Goal: Task Accomplishment & Management: Manage account settings

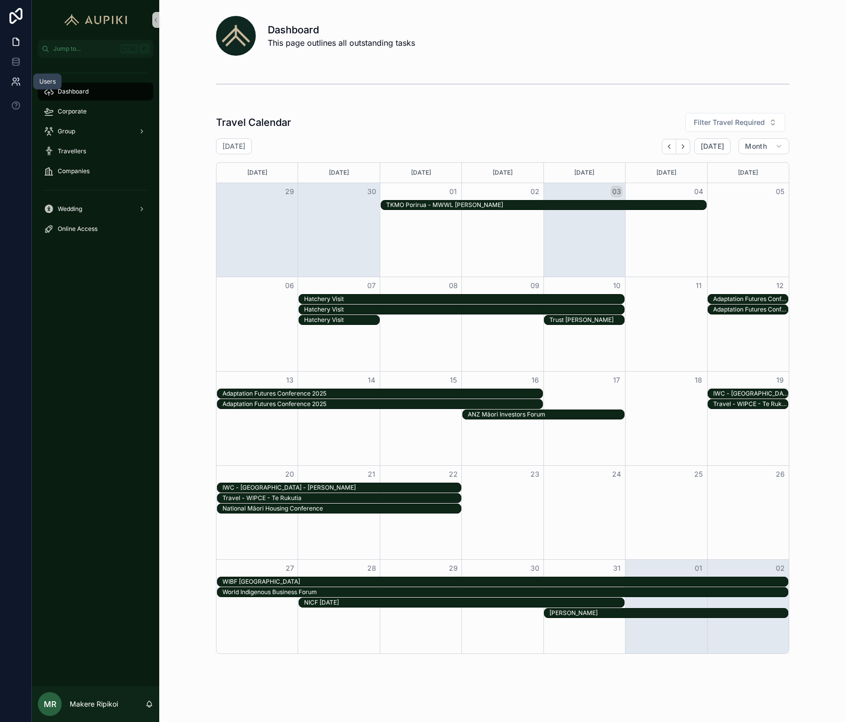
click at [1, 77] on link at bounding box center [15, 82] width 31 height 20
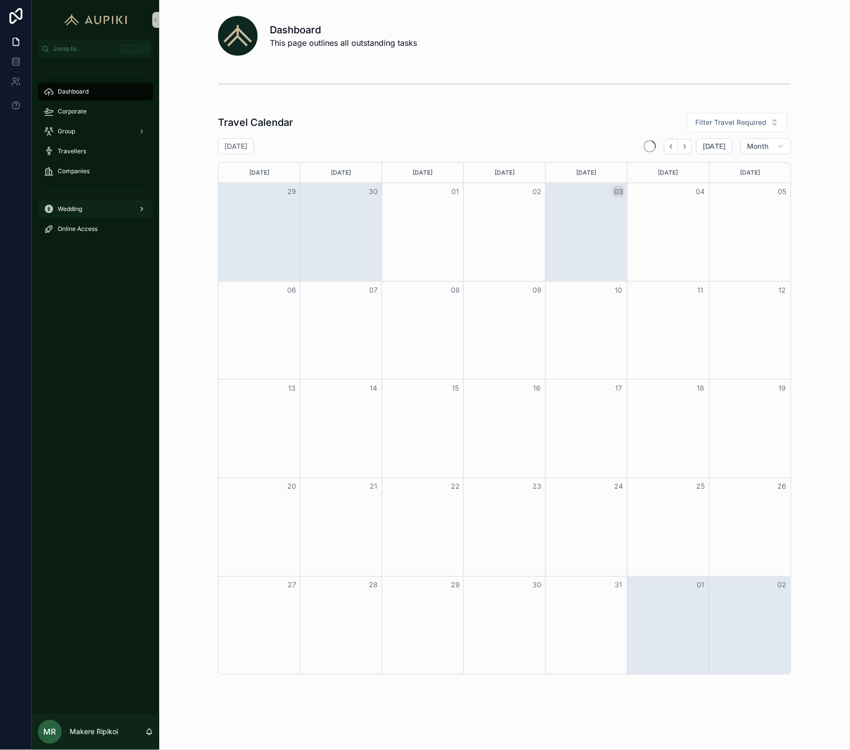
click at [70, 208] on span "Wedding" at bounding box center [70, 209] width 24 height 8
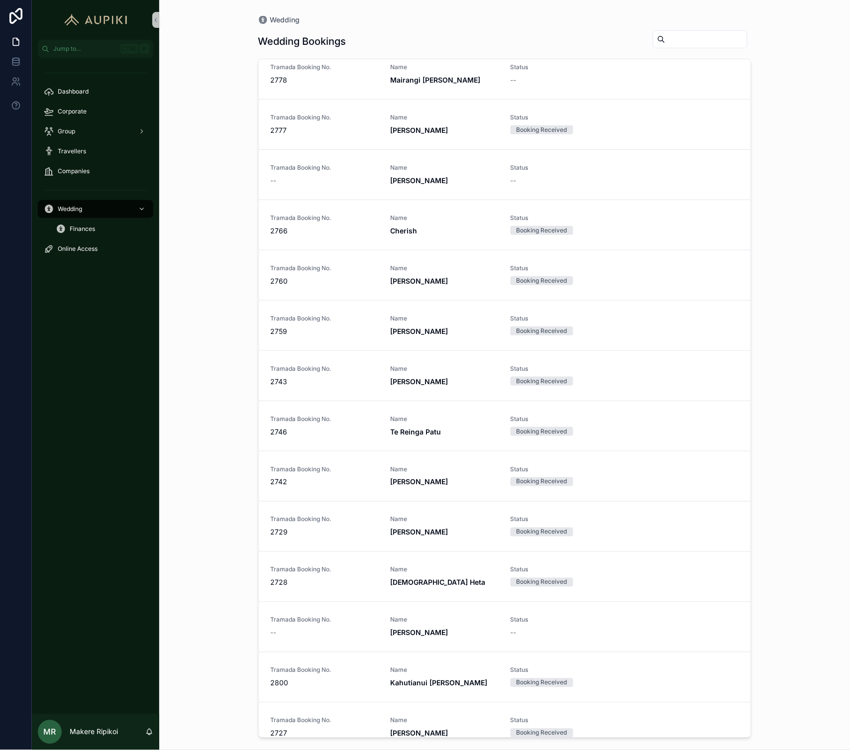
scroll to position [1484, 0]
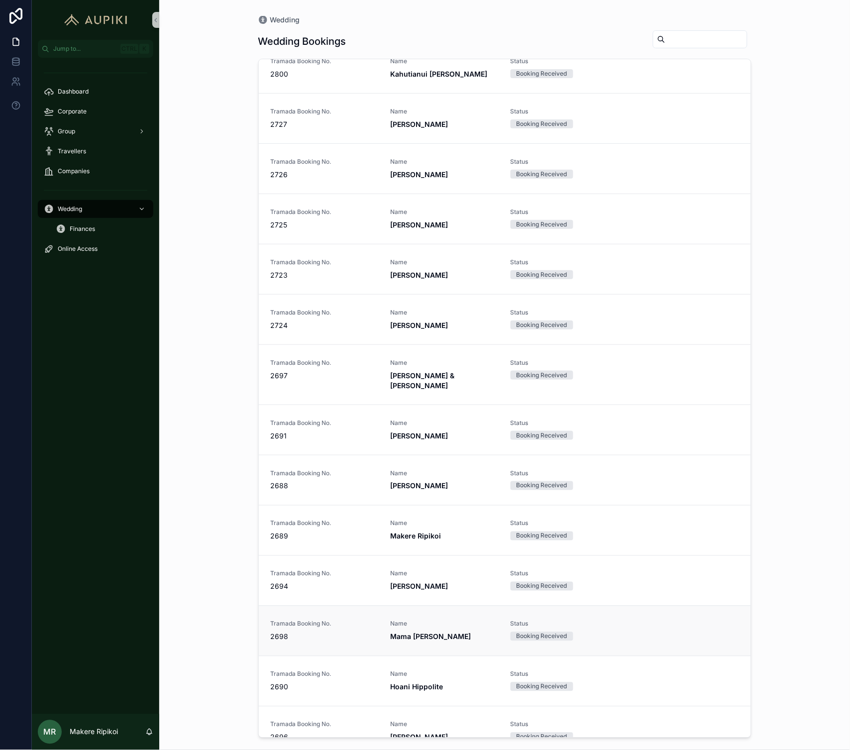
click at [406, 633] on strong "Mama [PERSON_NAME]" at bounding box center [431, 637] width 81 height 8
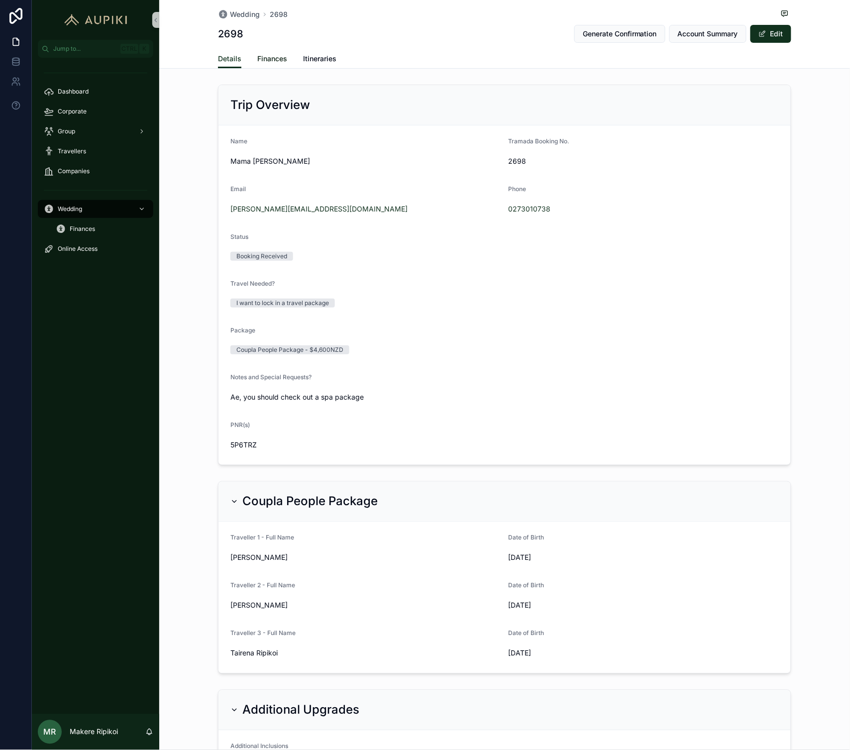
click at [267, 57] on span "Finances" at bounding box center [272, 59] width 30 height 10
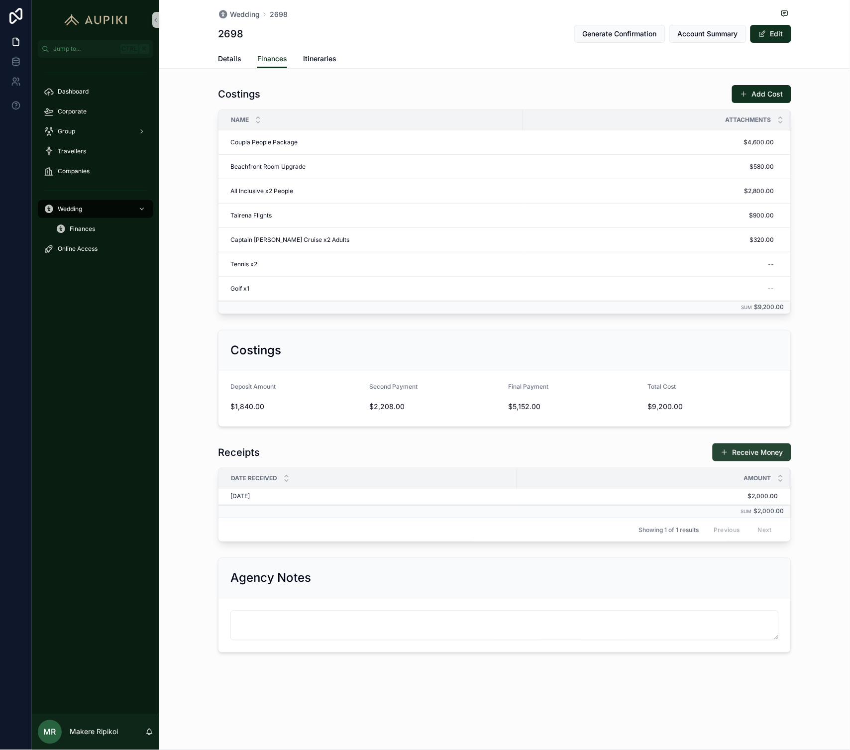
click at [734, 461] on button "Receive Money" at bounding box center [752, 453] width 79 height 18
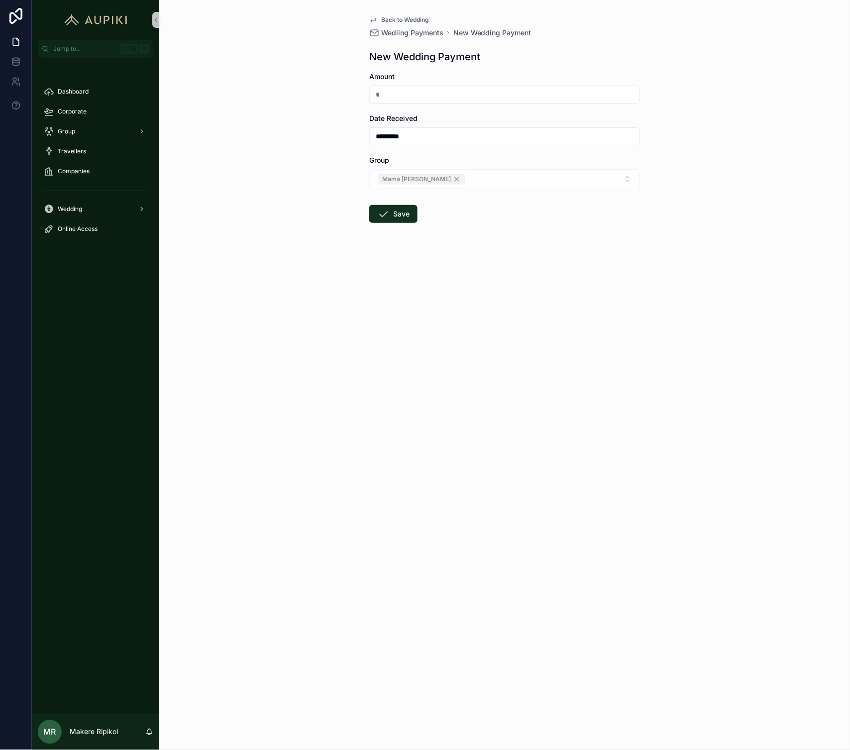
click at [406, 93] on input "scrollable content" at bounding box center [505, 95] width 270 height 14
type input "*********"
click at [378, 133] on input "*********" at bounding box center [505, 136] width 270 height 14
type input "*********"
click at [266, 326] on div "Back to Wedding Wediing Payments New Wedding Payment New Wedding Payment Amount…" at bounding box center [504, 375] width 691 height 750
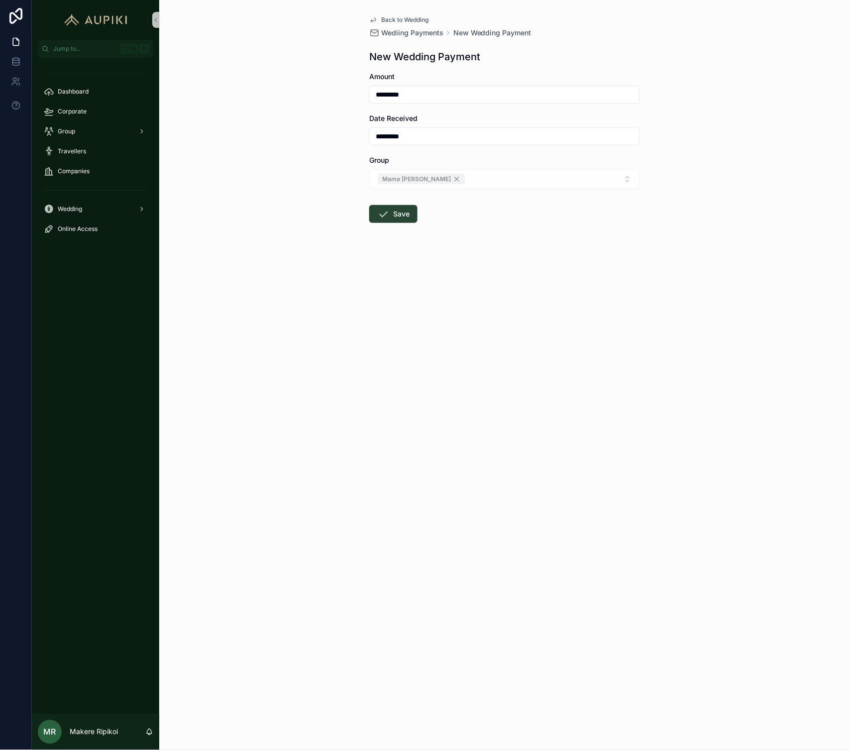
click at [397, 218] on button "Save" at bounding box center [393, 214] width 48 height 18
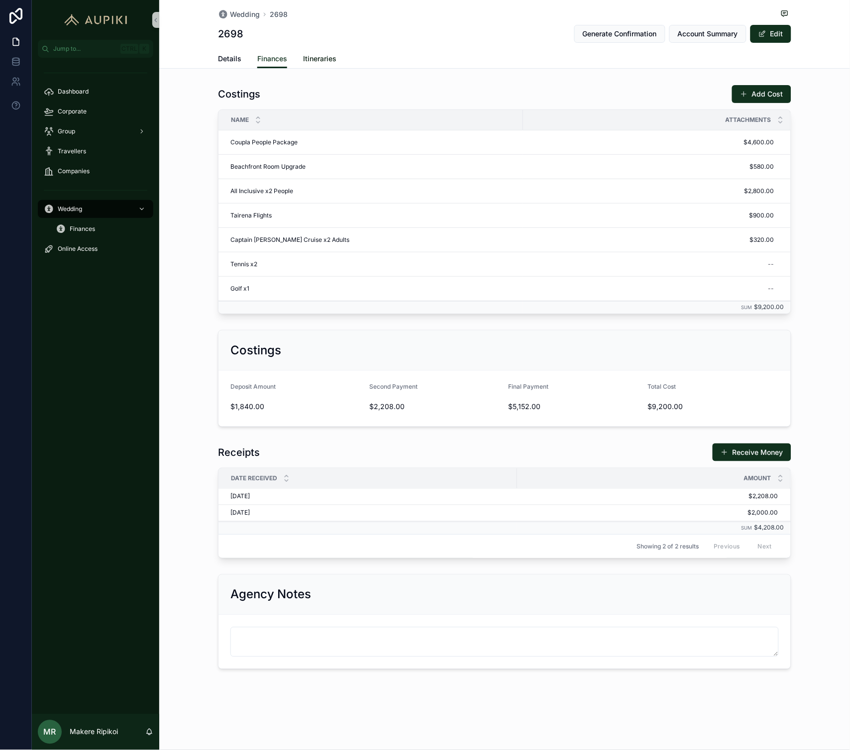
click at [325, 58] on span "Itineraries" at bounding box center [319, 59] width 33 height 10
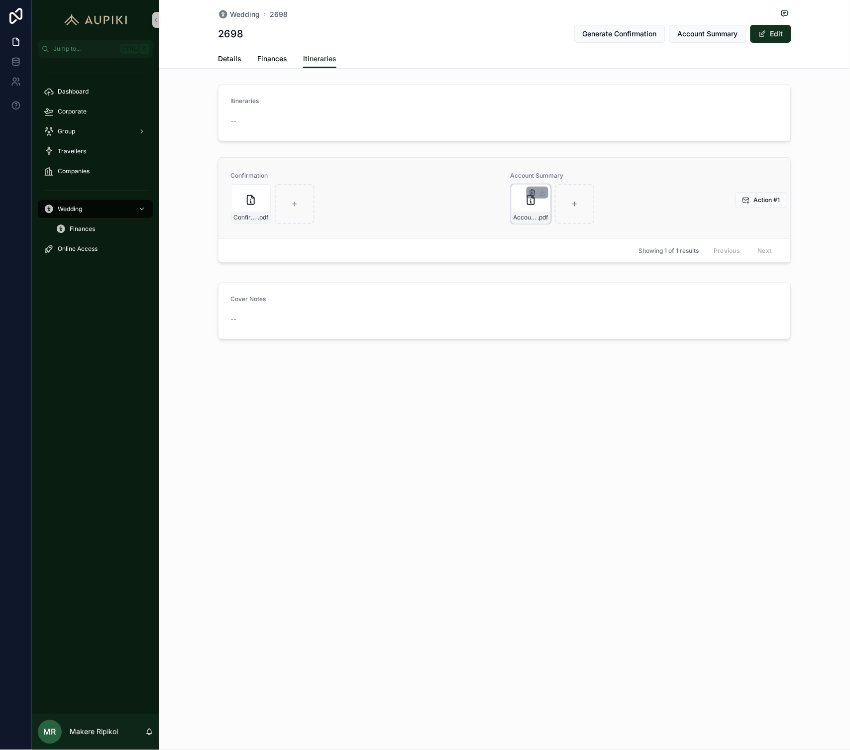
click at [534, 190] on icon "scrollable content" at bounding box center [533, 193] width 8 height 8
click at [553, 173] on icon "scrollable content" at bounding box center [554, 171] width 2 height 1
click at [529, 46] on div "Wedding 2698 2698 Generate Confirmation Account Summary Edit" at bounding box center [504, 24] width 573 height 49
click at [707, 36] on span "Account Summary" at bounding box center [708, 34] width 60 height 10
drag, startPoint x: 249, startPoint y: 402, endPoint x: 244, endPoint y: 419, distance: 17.8
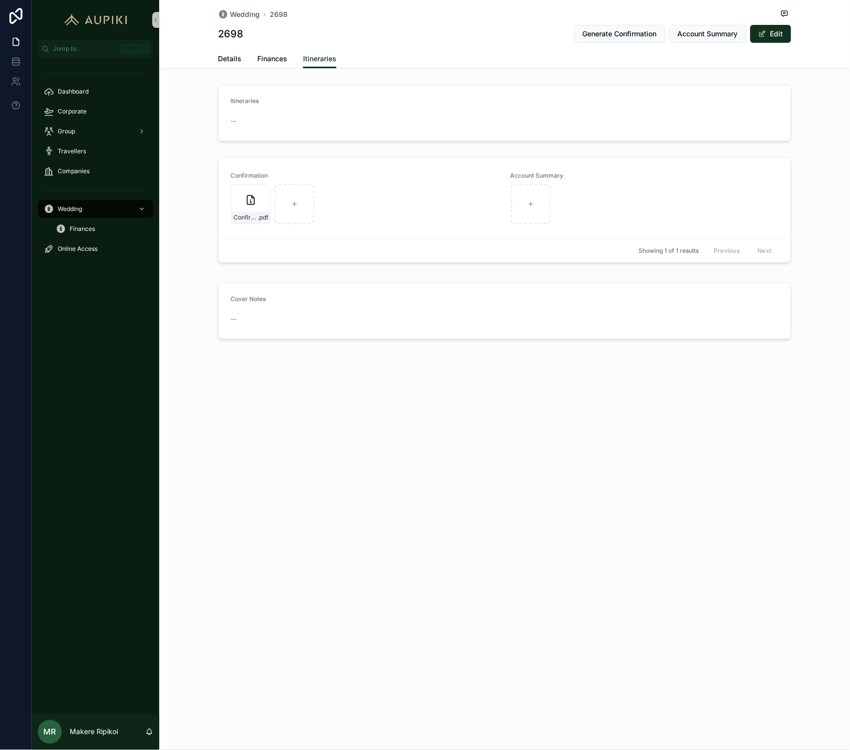
click at [248, 405] on div "Wedding 2698 2698 Generate Confirmation Account Summary Edit Itineraries Detail…" at bounding box center [504, 203] width 691 height 407
